Goal: Task Accomplishment & Management: Manage account settings

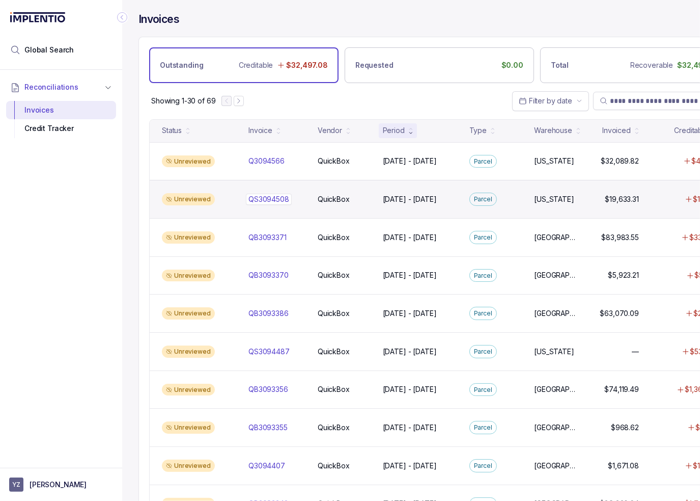
click at [271, 201] on div "QS3094508 QS3094508" at bounding box center [268, 199] width 41 height 10
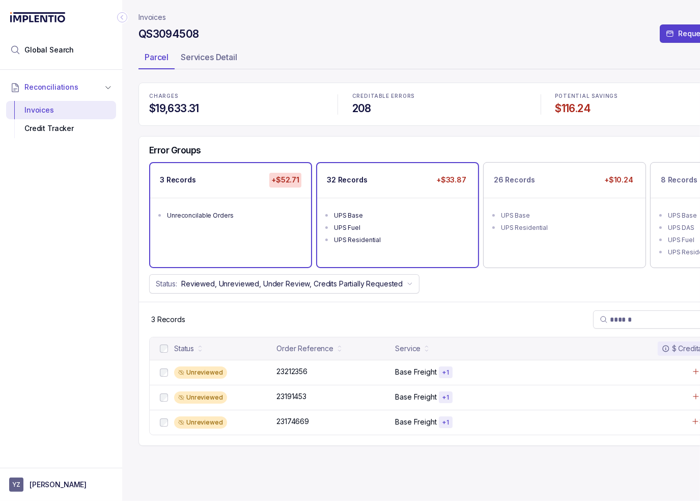
click at [441, 240] on div "UPS Residential" at bounding box center [400, 240] width 133 height 10
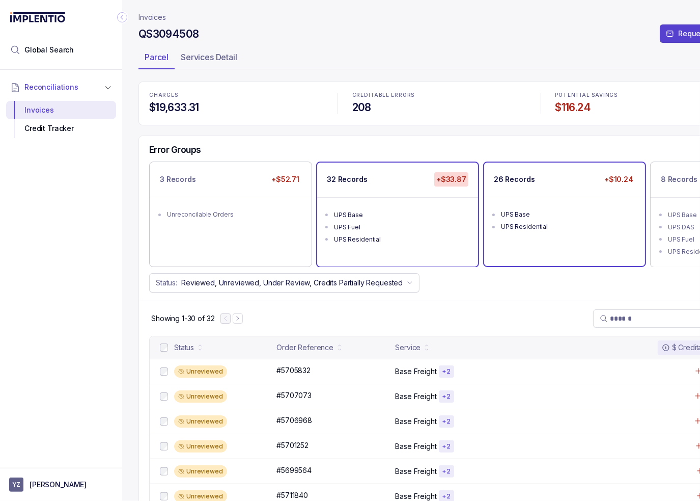
click at [534, 236] on ul "UPS Base UPS Residential" at bounding box center [564, 219] width 161 height 45
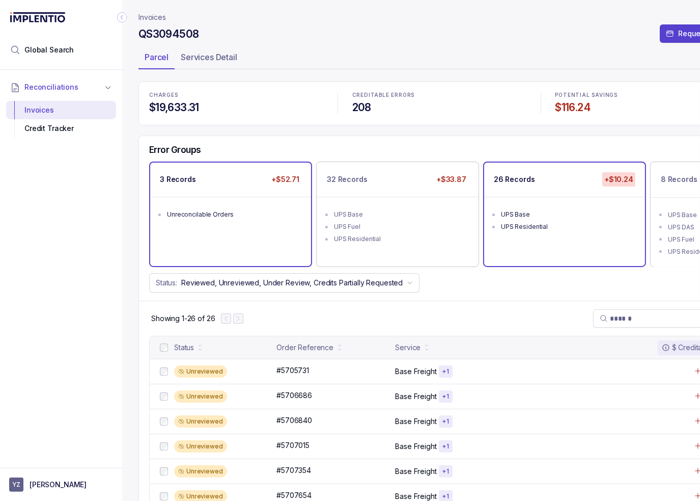
click at [220, 207] on li "Unreconcilable Orders" at bounding box center [238, 213] width 142 height 12
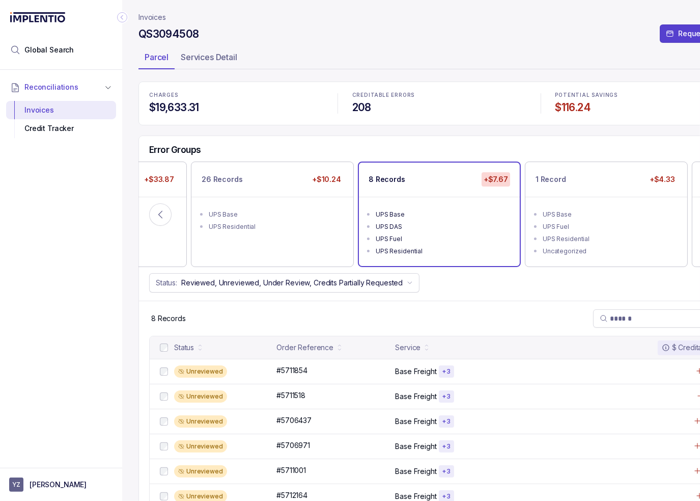
click at [551, 306] on div "8 Records" at bounding box center [439, 317] width 601 height 35
click at [155, 213] on icon at bounding box center [160, 214] width 10 height 10
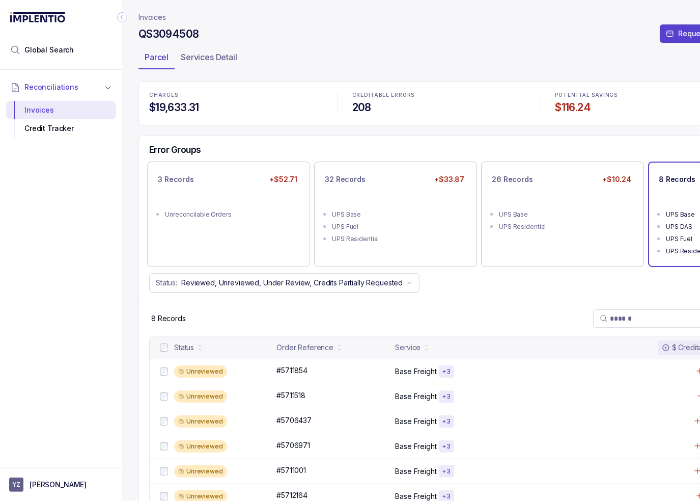
click at [155, 213] on ul "Unreconcilable Orders" at bounding box center [229, 213] width 162 height 33
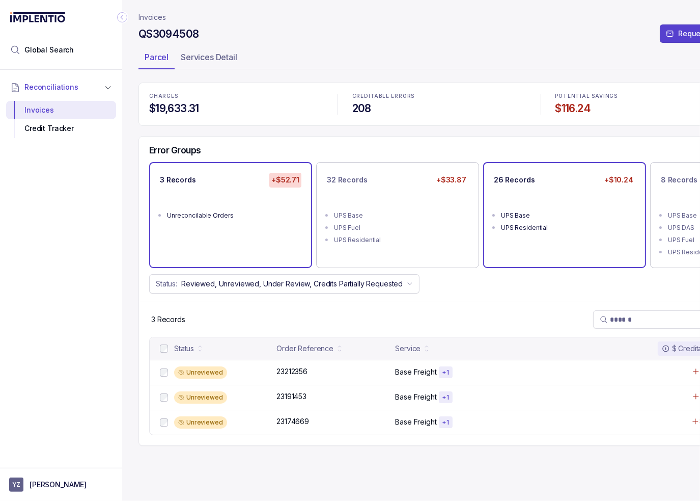
scroll to position [0, 48]
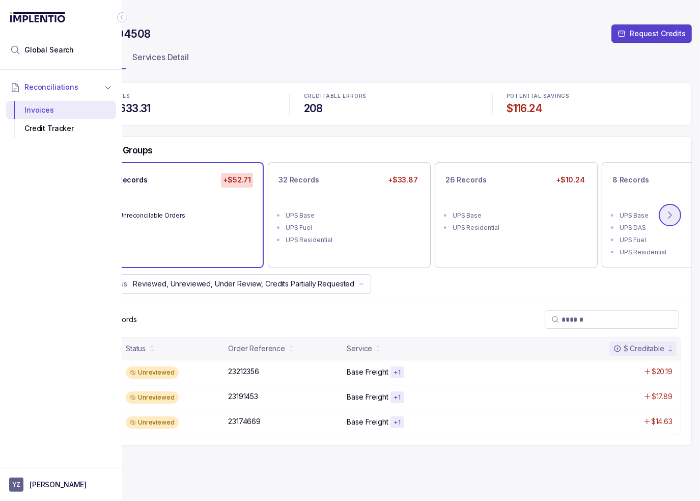
click at [674, 216] on icon at bounding box center [670, 215] width 10 height 10
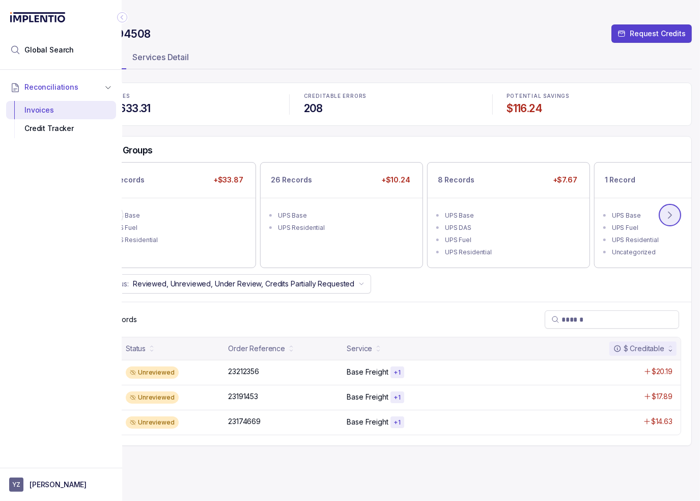
click at [674, 216] on icon at bounding box center [670, 215] width 10 height 10
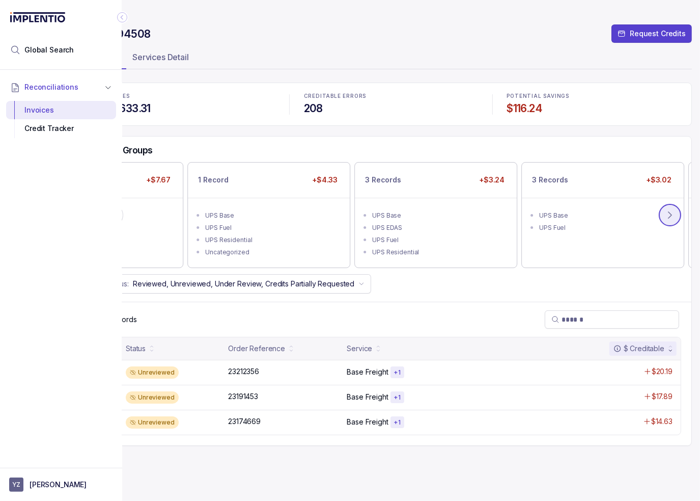
click at [674, 216] on icon at bounding box center [670, 215] width 10 height 10
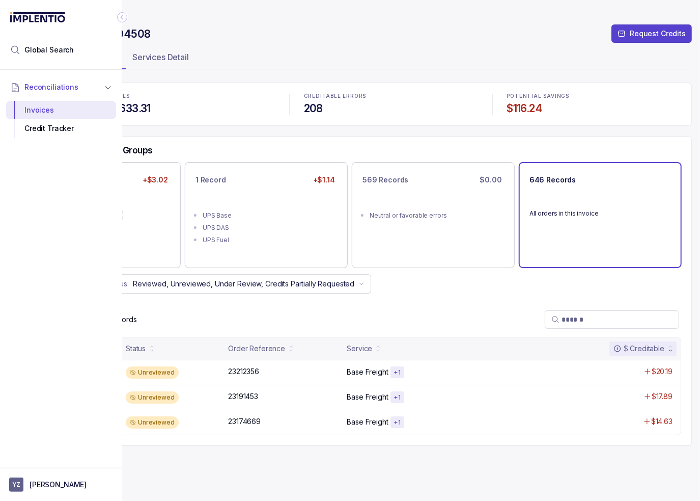
click at [599, 216] on p "All orders in this invoice" at bounding box center [601, 213] width 142 height 10
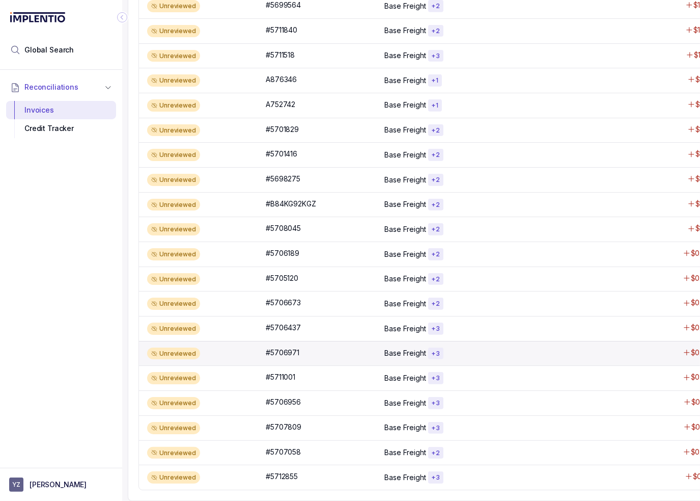
scroll to position [616, 11]
click at [259, 350] on div "Unreviewed" at bounding box center [203, 353] width 113 height 12
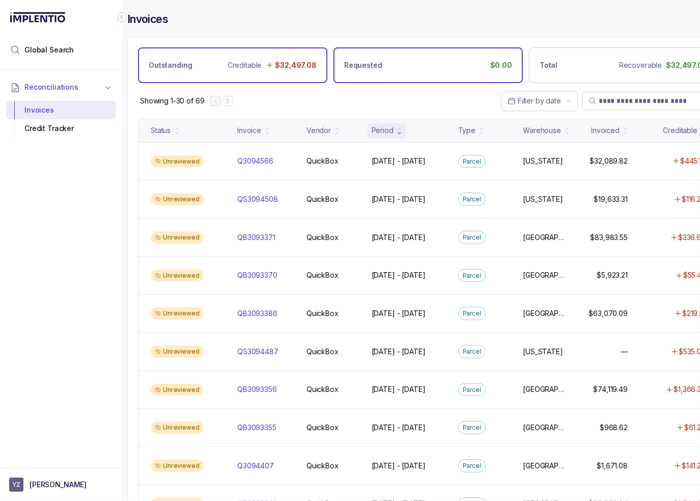
drag, startPoint x: 323, startPoint y: 86, endPoint x: 334, endPoint y: 66, distance: 22.6
click at [323, 86] on div "Showing 1-30 of 69 Filter by date" at bounding box center [428, 101] width 601 height 36
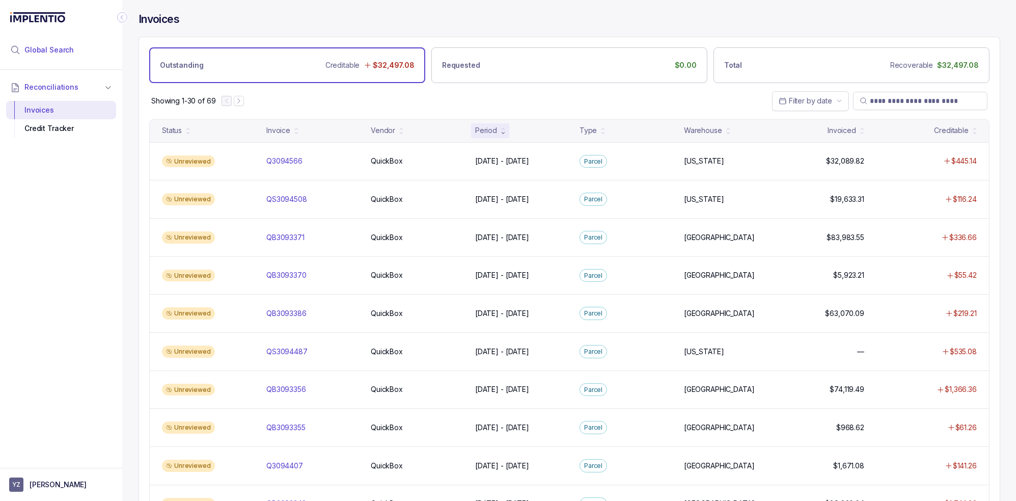
click at [54, 57] on li "Global Search" at bounding box center [61, 50] width 110 height 22
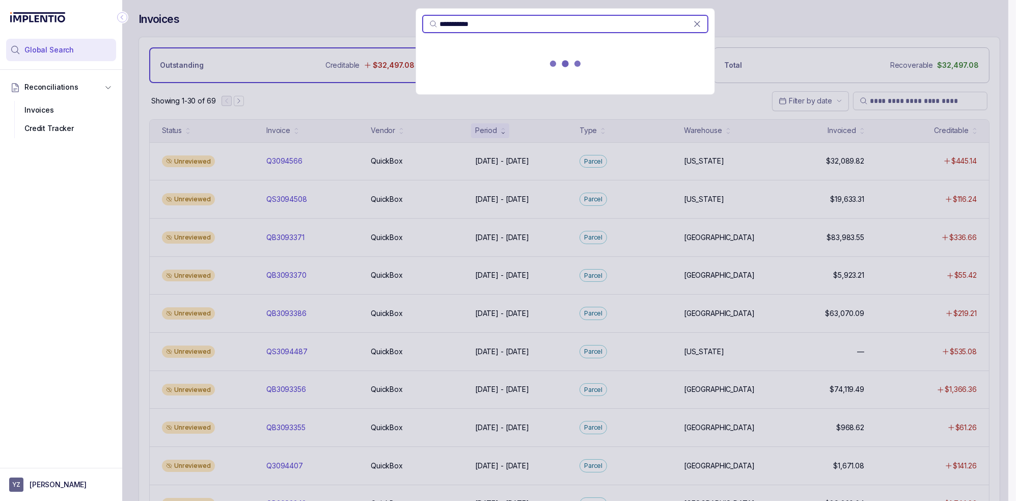
type input "**********"
click at [69, 412] on div "Reconciliations Invoices Credit Tracker" at bounding box center [61, 266] width 122 height 392
click at [71, 486] on p "[PERSON_NAME]" at bounding box center [58, 484] width 57 height 10
click at [67, 462] on p "Logout" at bounding box center [67, 462] width 85 height 10
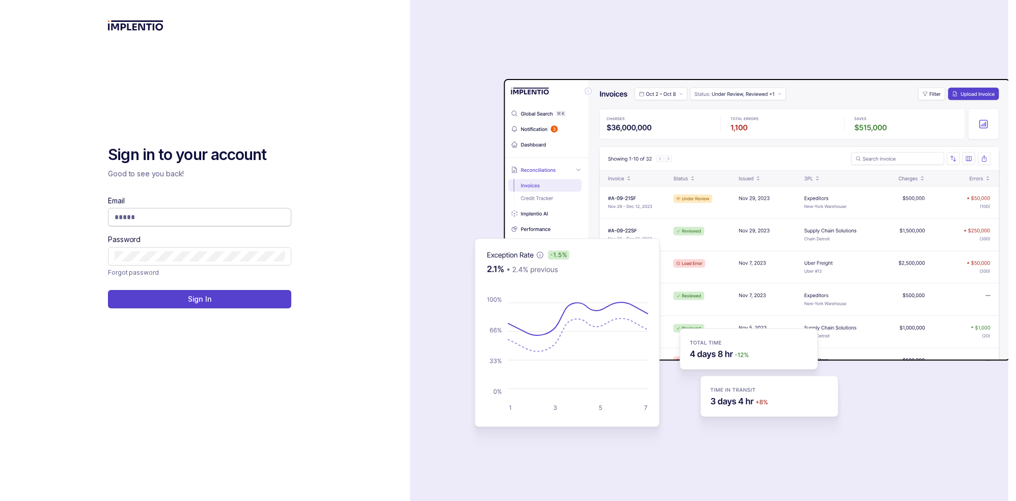
click at [155, 223] on span at bounding box center [199, 217] width 183 height 18
click at [157, 216] on input "Email" at bounding box center [200, 217] width 170 height 10
type input "**********"
